Goal: Navigation & Orientation: Find specific page/section

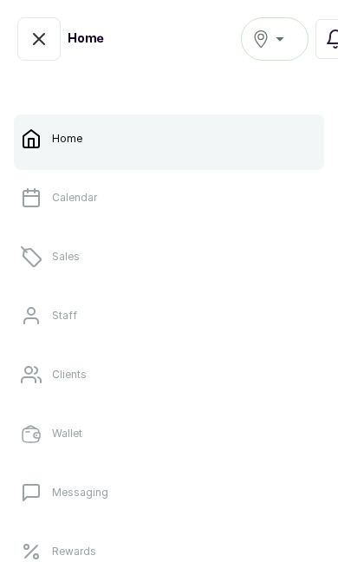
scroll to position [2, 0]
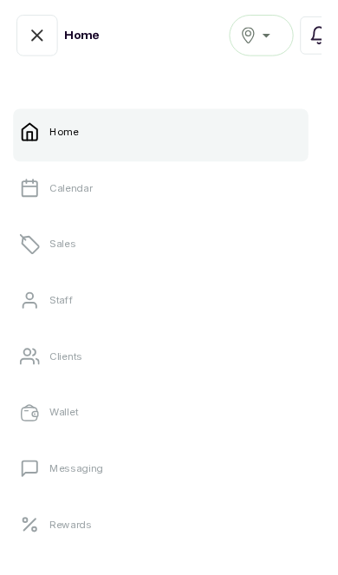
click at [148, 311] on link "Staff" at bounding box center [169, 315] width 310 height 49
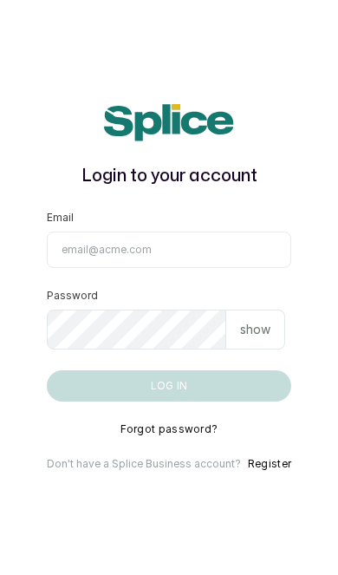
click at [69, 173] on div "Login to your account" at bounding box center [169, 146] width 244 height 85
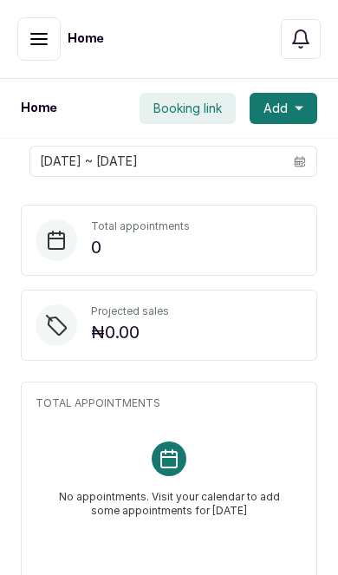
click at [46, 42] on icon "button" at bounding box center [39, 39] width 16 height 10
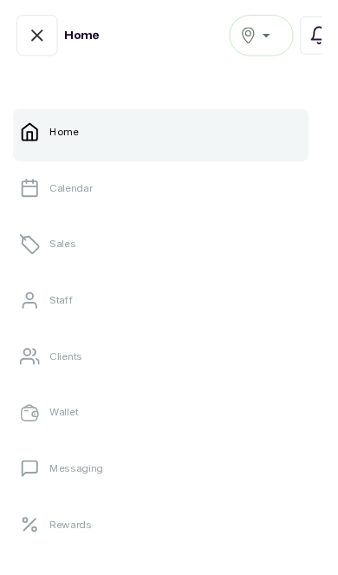
click at [32, 309] on icon at bounding box center [31, 316] width 14 height 16
